Goal: Task Accomplishment & Management: Manage account settings

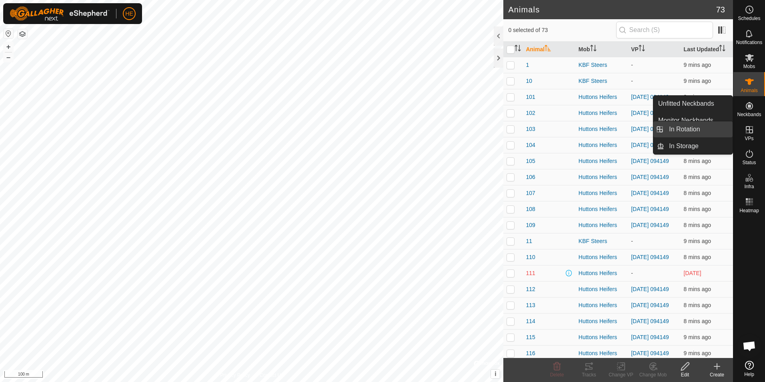
click at [694, 128] on link "In Rotation" at bounding box center [698, 129] width 68 height 16
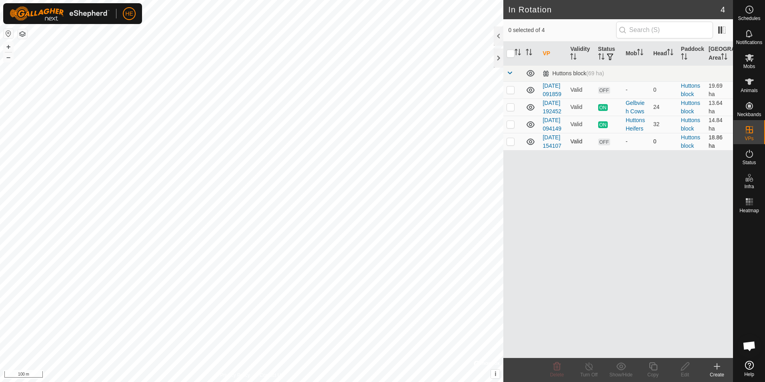
click at [530, 145] on icon at bounding box center [530, 141] width 8 height 6
click at [530, 93] on icon at bounding box center [531, 90] width 10 height 10
click at [531, 95] on icon at bounding box center [531, 90] width 10 height 10
